Goal: Contribute content

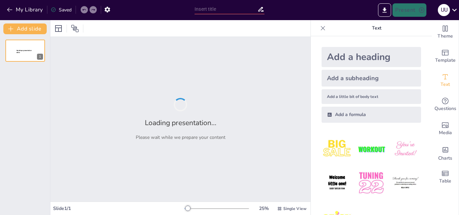
type input "New Sendsteps"
type input "Impacto de la Responsabilidad Social Empresarial [PERSON_NAME] [GEOGRAPHIC_DATA…"
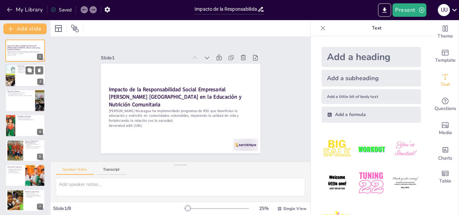
click at [23, 76] on div at bounding box center [25, 76] width 40 height 23
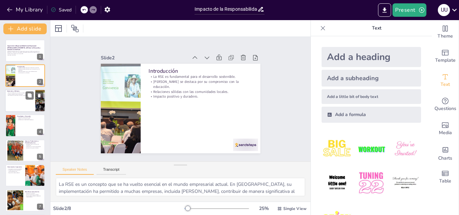
click at [18, 95] on p "Ejes temáticos: educación, nutrición y desarrollo productivo." at bounding box center [20, 95] width 26 height 1
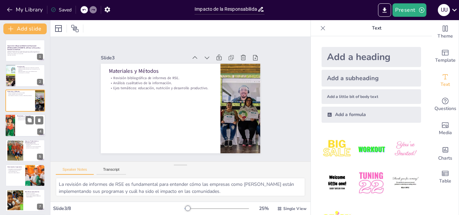
click at [20, 127] on div at bounding box center [25, 125] width 40 height 23
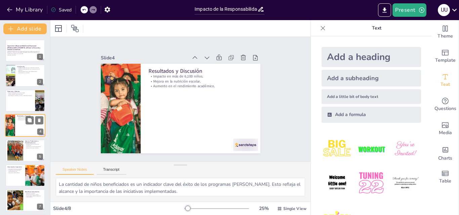
scroll to position [1, 0]
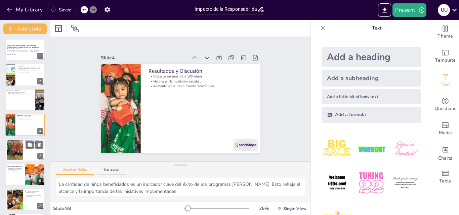
click at [21, 144] on div at bounding box center [15, 150] width 38 height 21
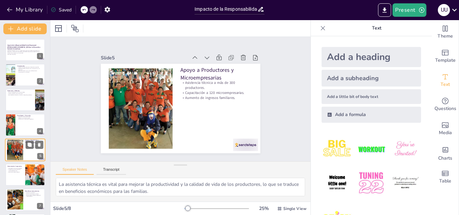
scroll to position [26, 0]
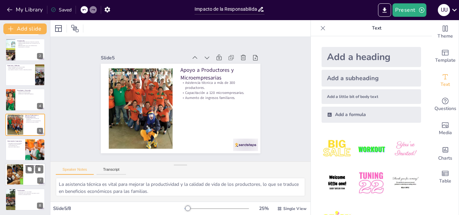
click at [19, 171] on div at bounding box center [14, 175] width 27 height 21
type textarea "La educación de calidad es fundamental para el desarrollo de las comunidades y …"
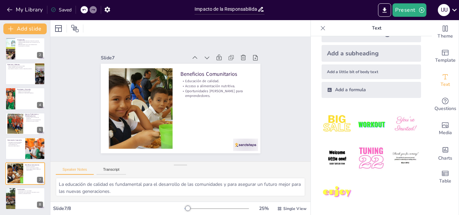
scroll to position [0, 0]
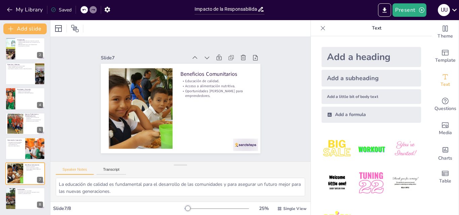
click at [374, 26] on p "Text" at bounding box center [376, 28] width 97 height 16
click at [320, 28] on icon at bounding box center [323, 28] width 7 height 7
click at [311, 28] on div at bounding box center [180, 28] width 260 height 16
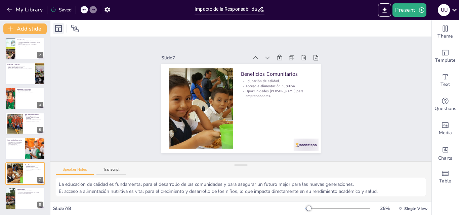
click at [59, 31] on icon at bounding box center [58, 29] width 8 height 8
click at [63, 28] on div at bounding box center [58, 28] width 11 height 11
click at [75, 29] on icon at bounding box center [75, 29] width 8 height 8
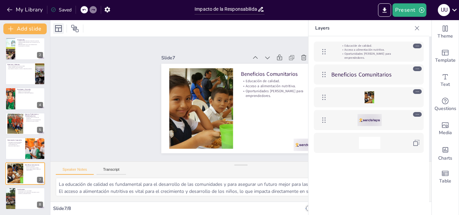
click at [58, 26] on icon at bounding box center [58, 29] width 8 height 8
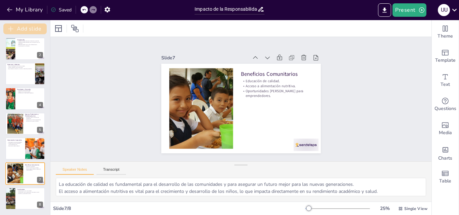
click at [26, 28] on button "Add slide" at bounding box center [24, 29] width 43 height 11
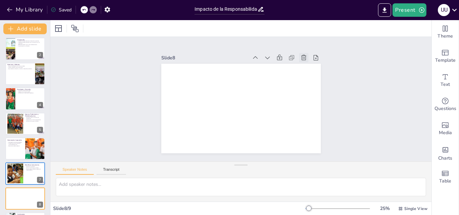
click at [300, 54] on icon at bounding box center [303, 57] width 7 height 7
type textarea "El impacto positivo en comunidades es un indicador del éxito de los programas d…"
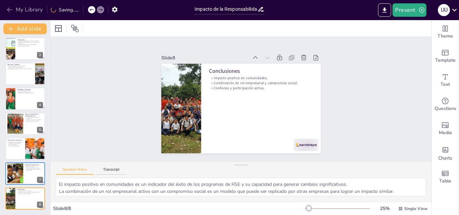
click at [8, 8] on icon "button" at bounding box center [9, 9] width 7 height 7
